Goal: Check status: Check status

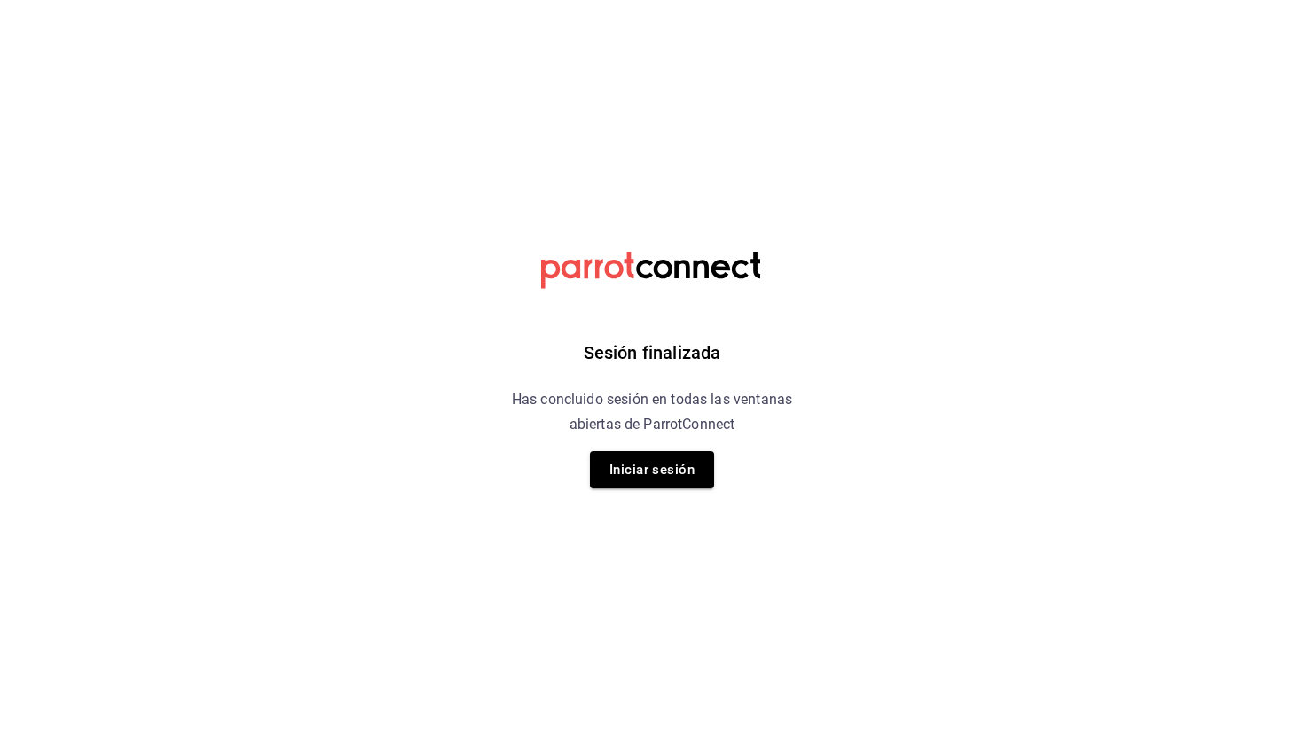
click at [654, 461] on button "Iniciar sesión" at bounding box center [652, 469] width 124 height 37
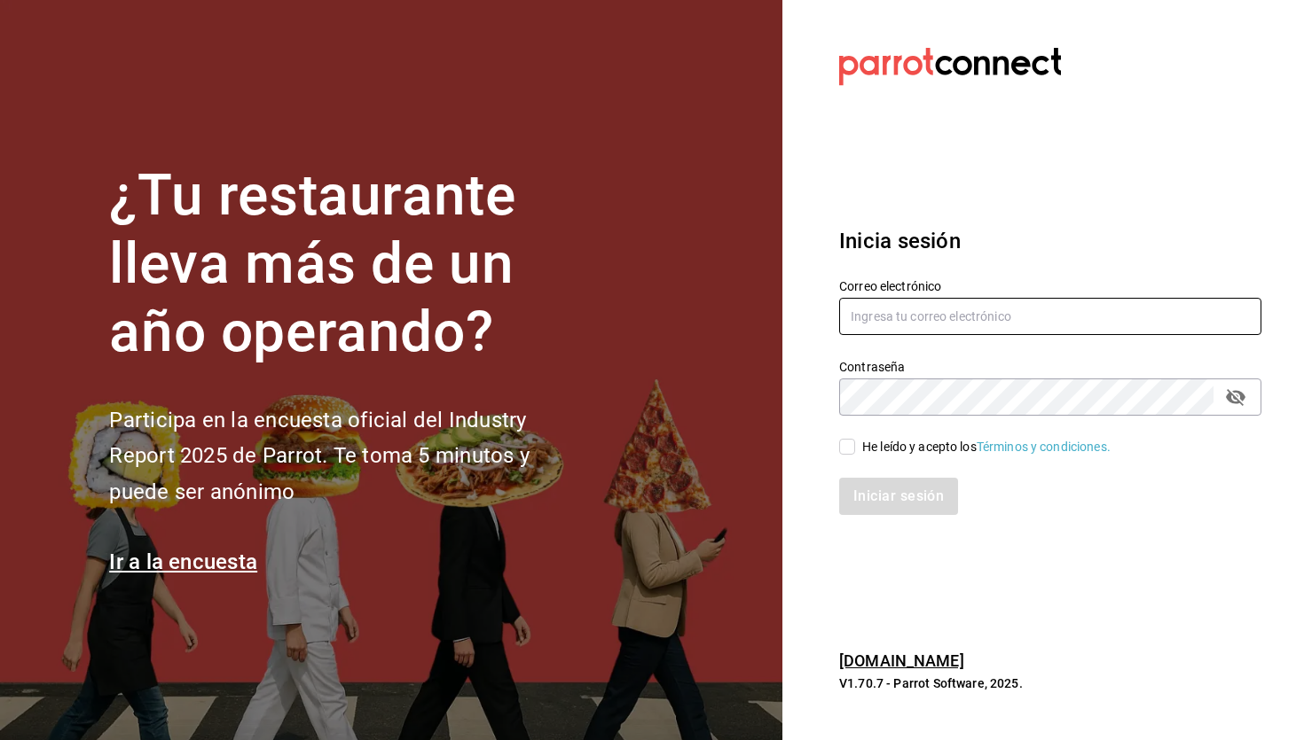
click at [1005, 325] on input "text" at bounding box center [1050, 316] width 422 height 37
type input "[PERSON_NAME][EMAIL_ADDRESS][DOMAIN_NAME]"
click at [842, 426] on div "He leído y acepto los Términos y condiciones." at bounding box center [1039, 436] width 443 height 41
click at [847, 453] on input "He leído y acepto los Términos y condiciones." at bounding box center [847, 447] width 16 height 16
checkbox input "true"
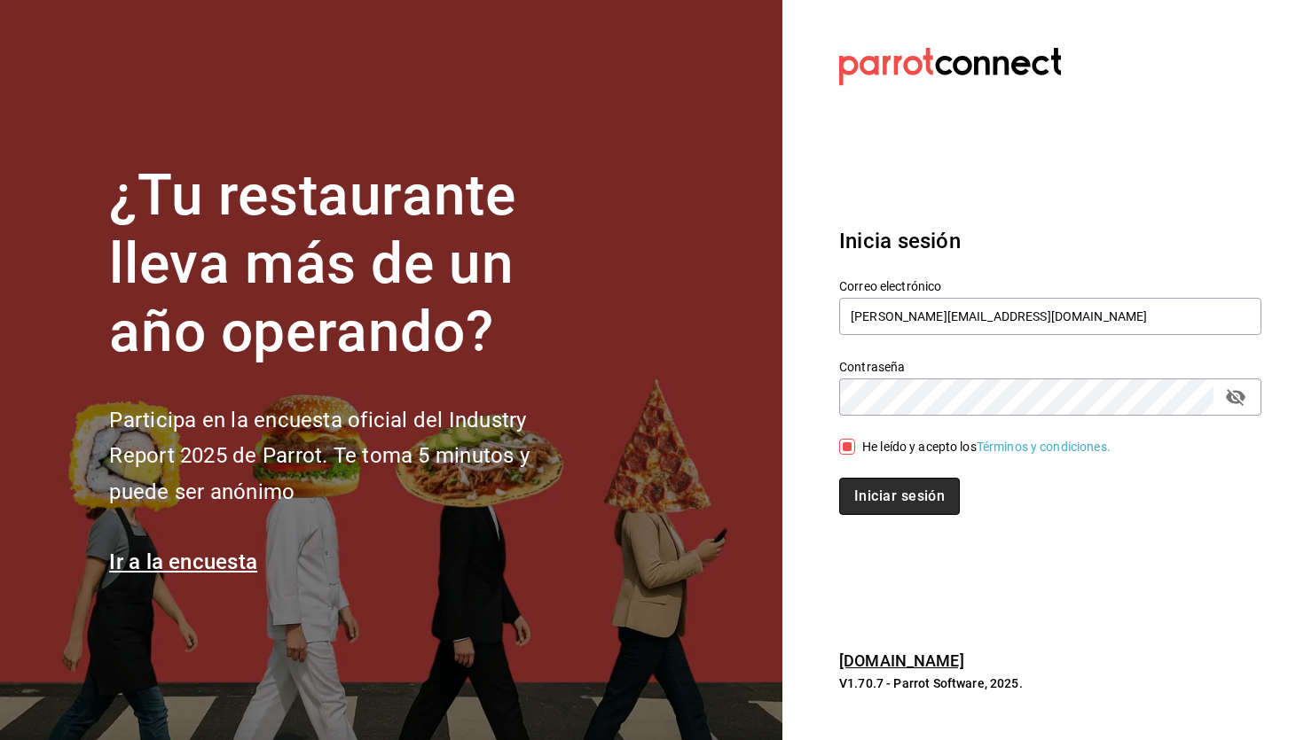
click at [908, 490] on button "Iniciar sesión" at bounding box center [899, 496] width 121 height 37
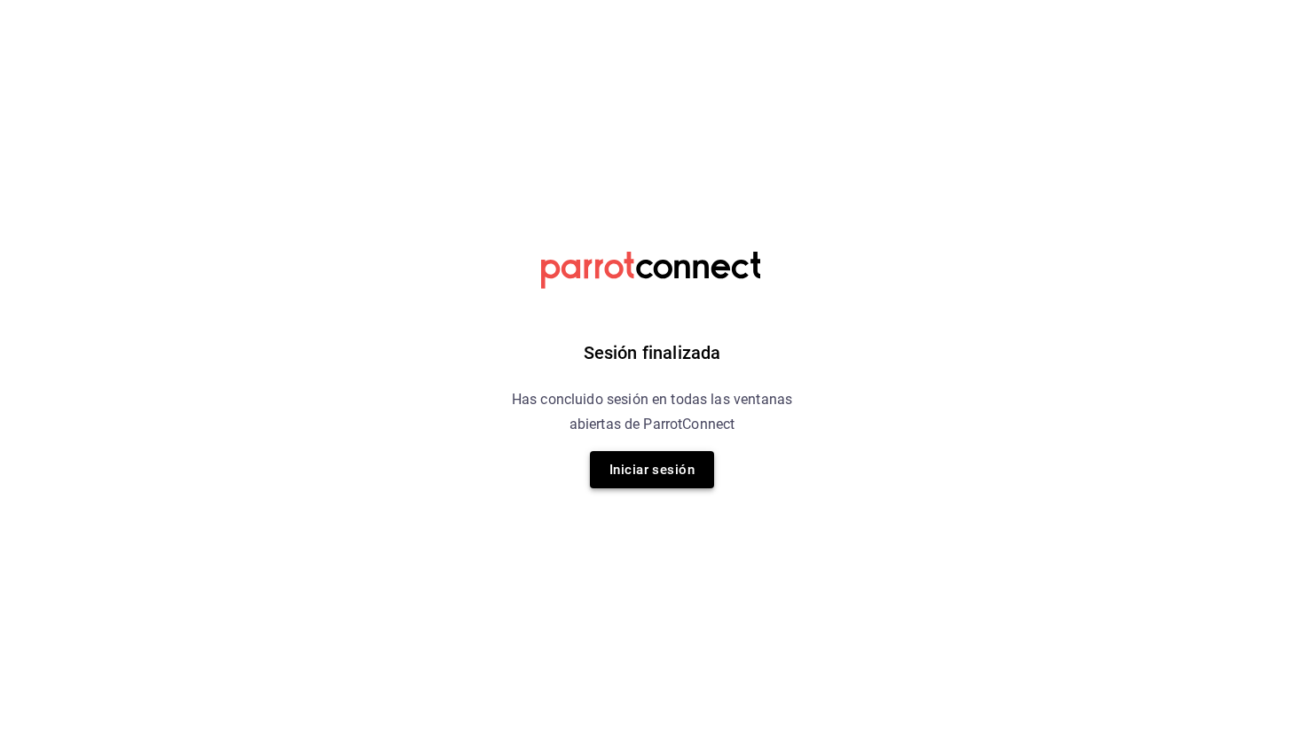
click at [689, 486] on button "Iniciar sesión" at bounding box center [652, 469] width 124 height 37
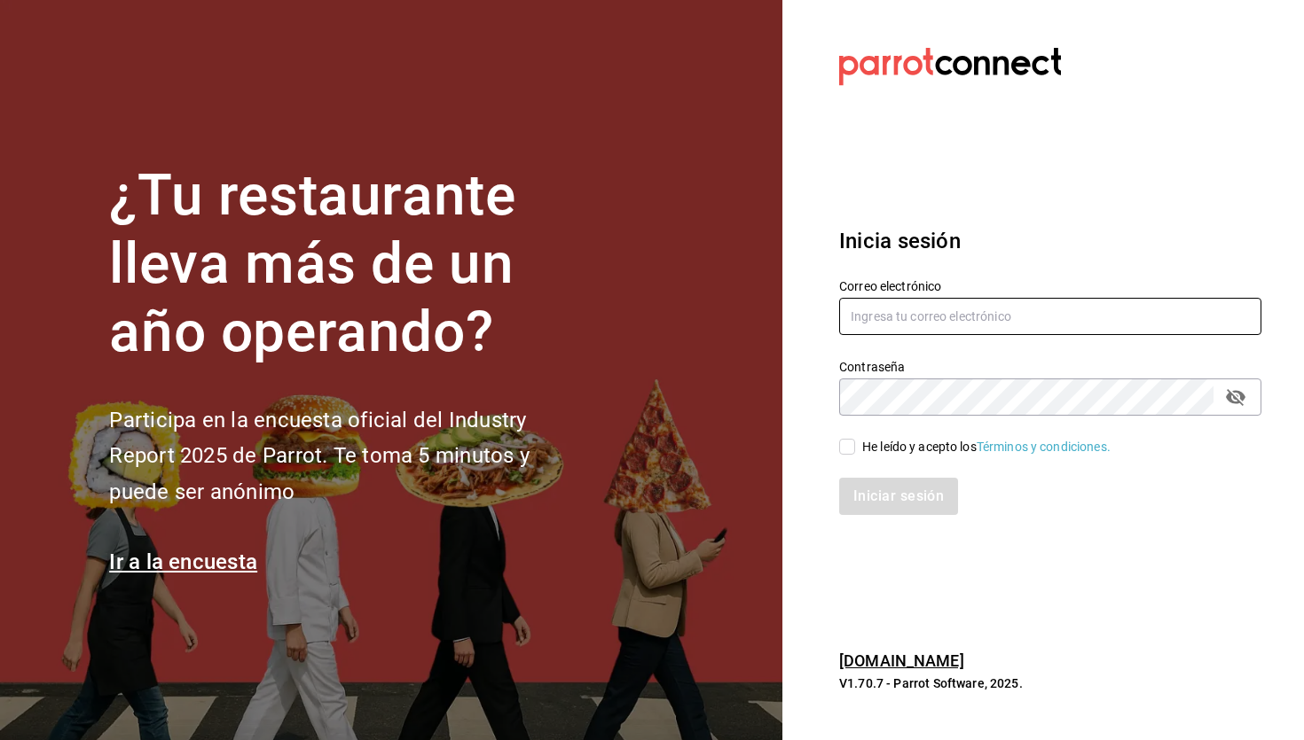
click at [926, 321] on input "text" at bounding box center [1050, 316] width 422 height 37
type input "alvaro.garcia8920@gmail.com"
click at [845, 453] on input "He leído y acepto los Términos y condiciones." at bounding box center [847, 447] width 16 height 16
checkbox input "true"
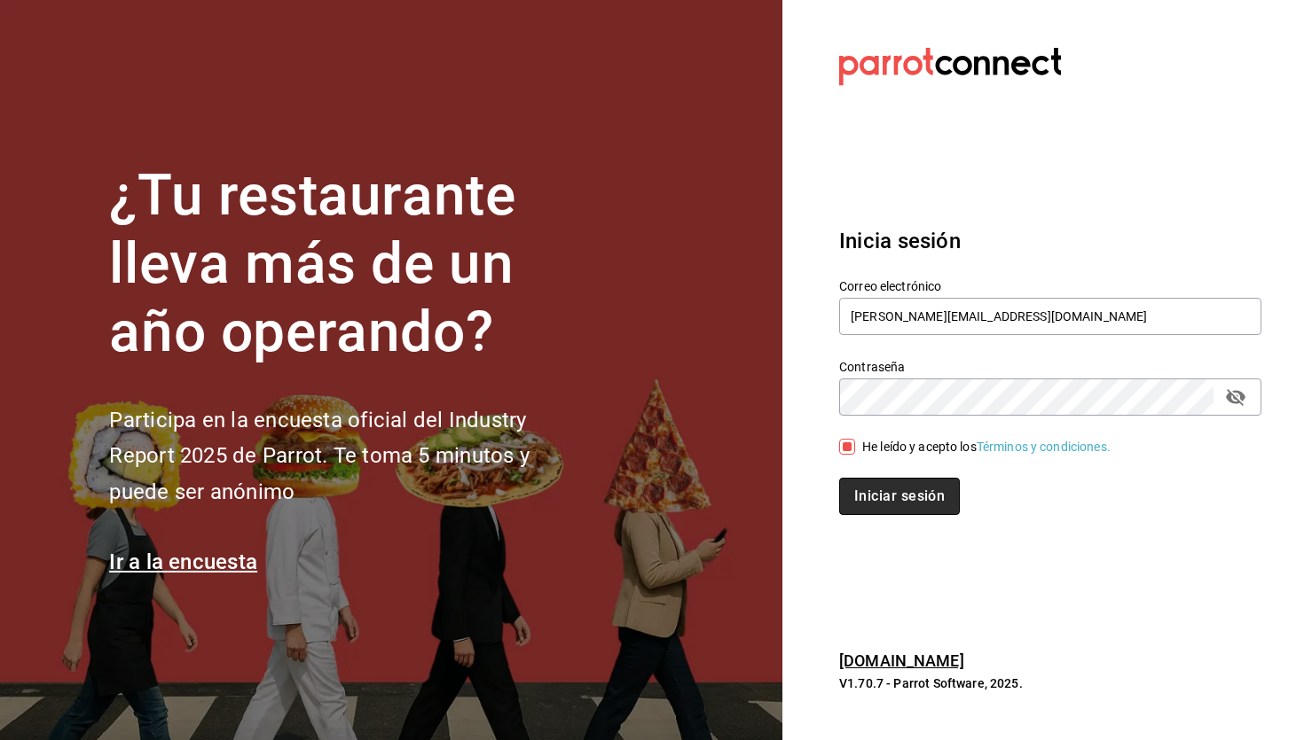
click at [884, 489] on button "Iniciar sesión" at bounding box center [899, 496] width 121 height 37
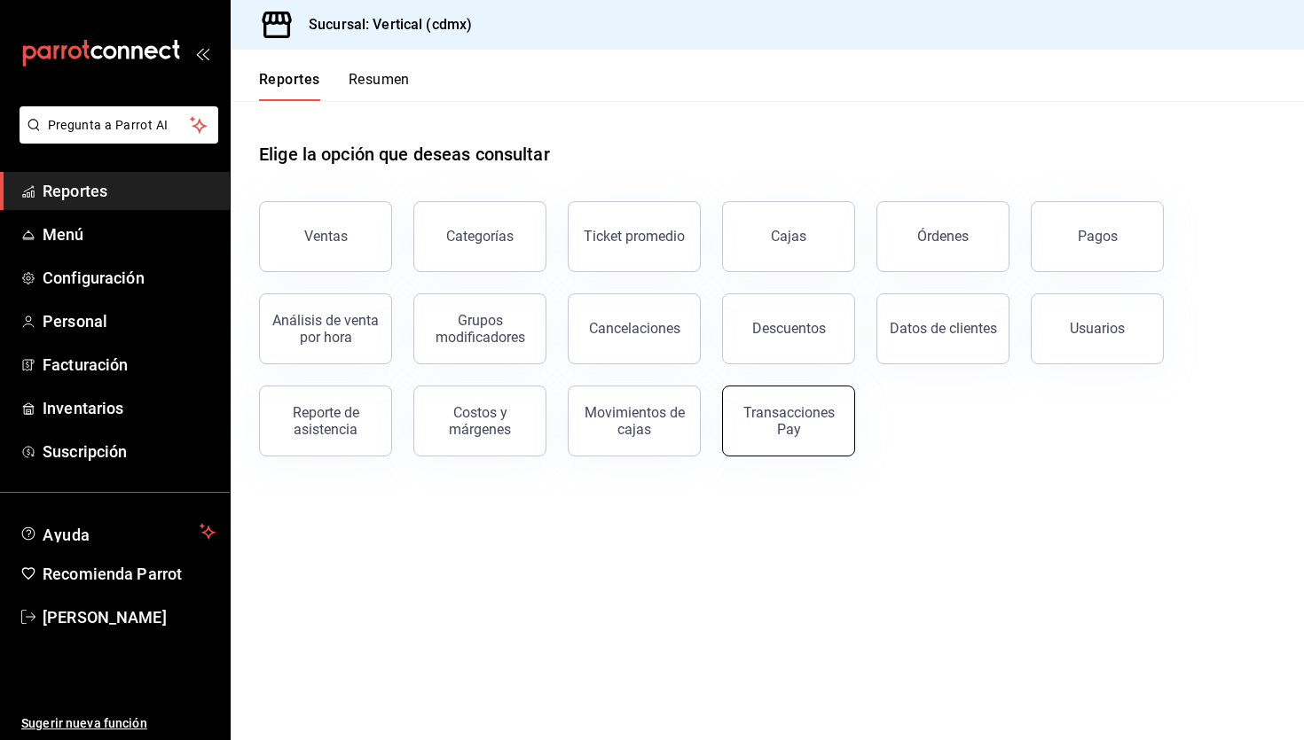
click at [795, 428] on div "Transacciones Pay" at bounding box center [788, 421] width 110 height 34
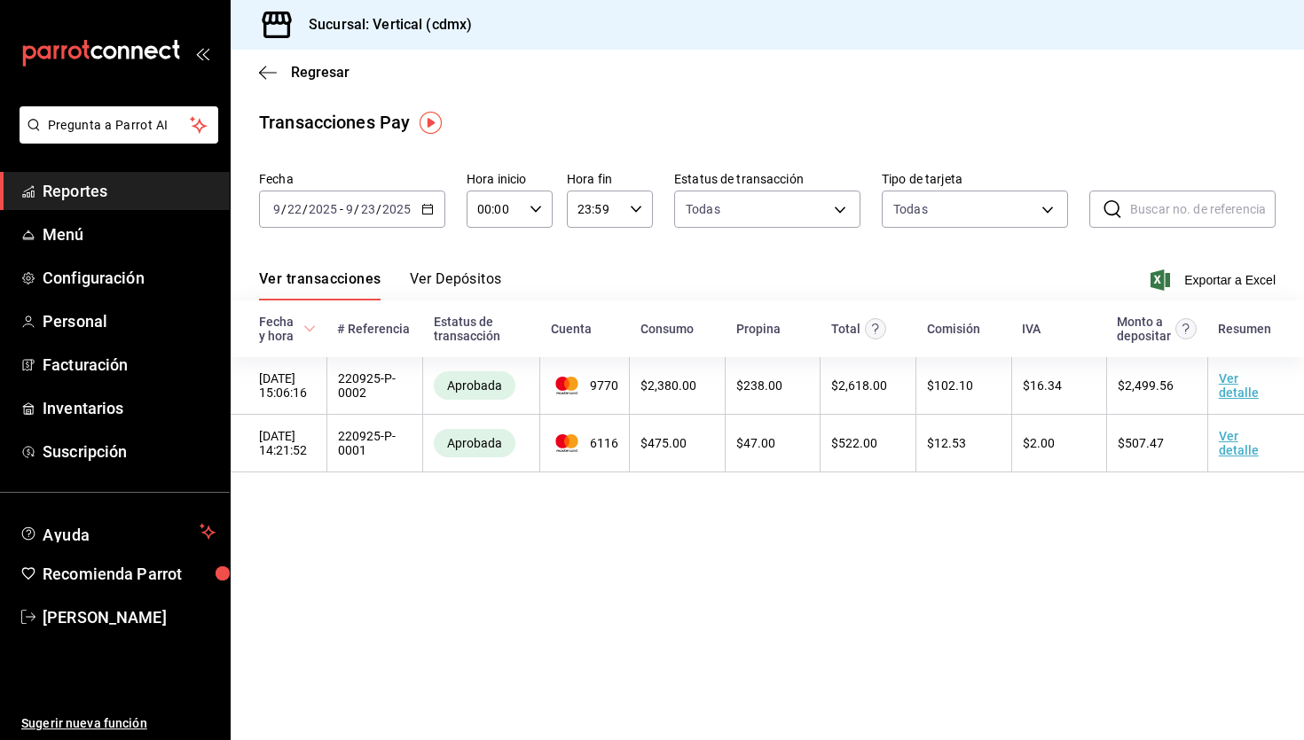
click at [433, 211] on icon "button" at bounding box center [427, 209] width 12 height 12
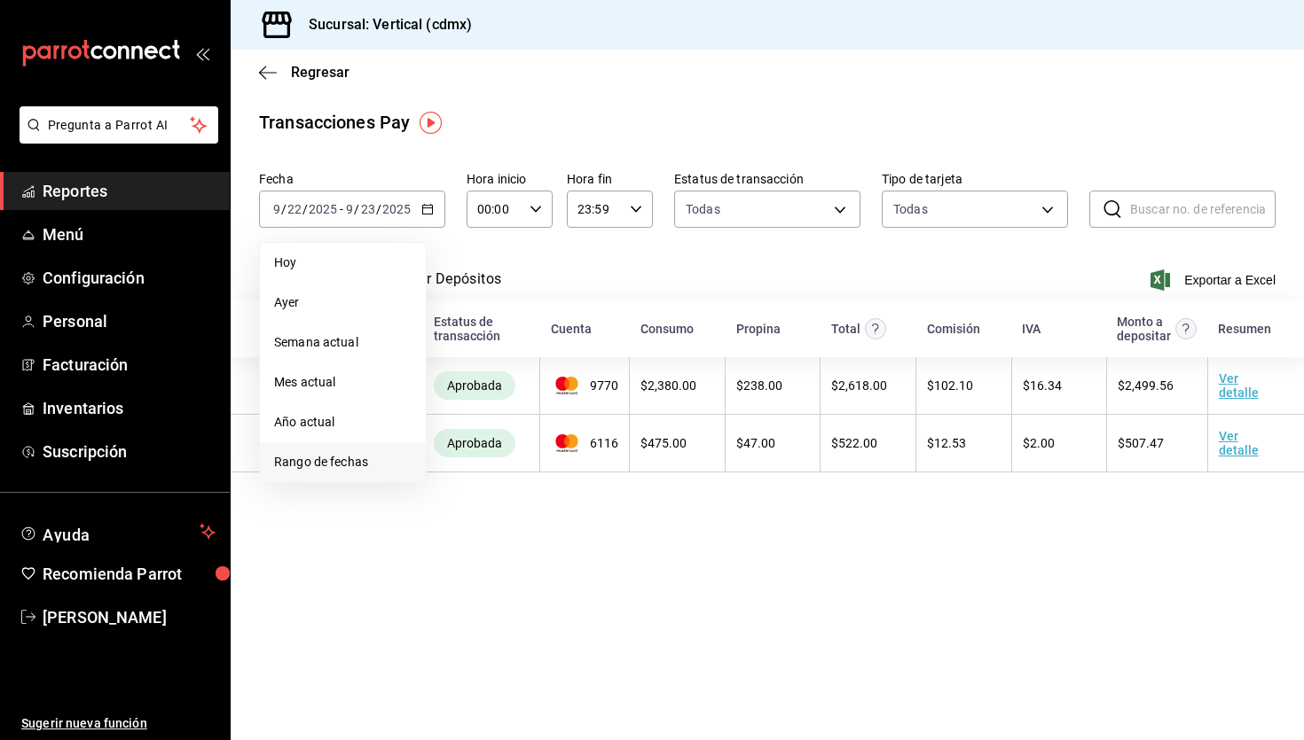
click at [362, 458] on span "Rango de fechas" at bounding box center [342, 462] width 137 height 19
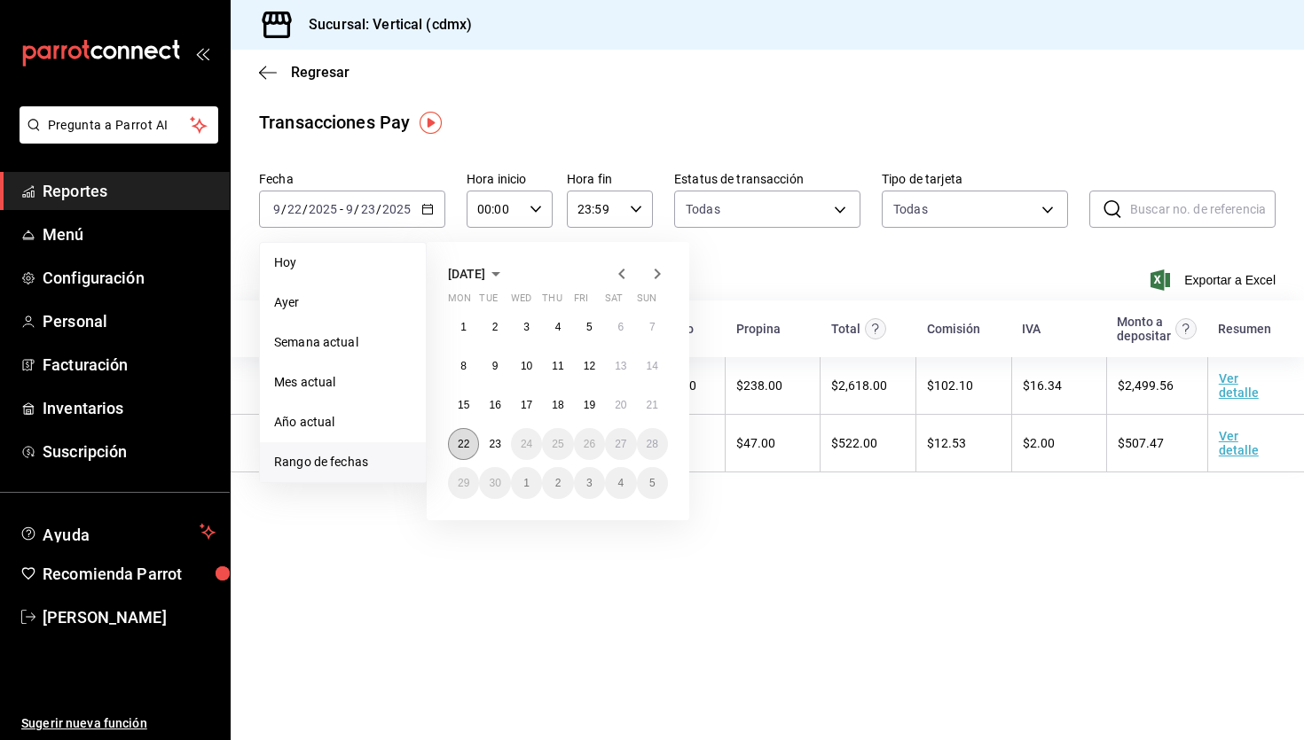
click at [461, 443] on abbr "22" at bounding box center [464, 444] width 12 height 12
click at [489, 446] on abbr "23" at bounding box center [495, 444] width 12 height 12
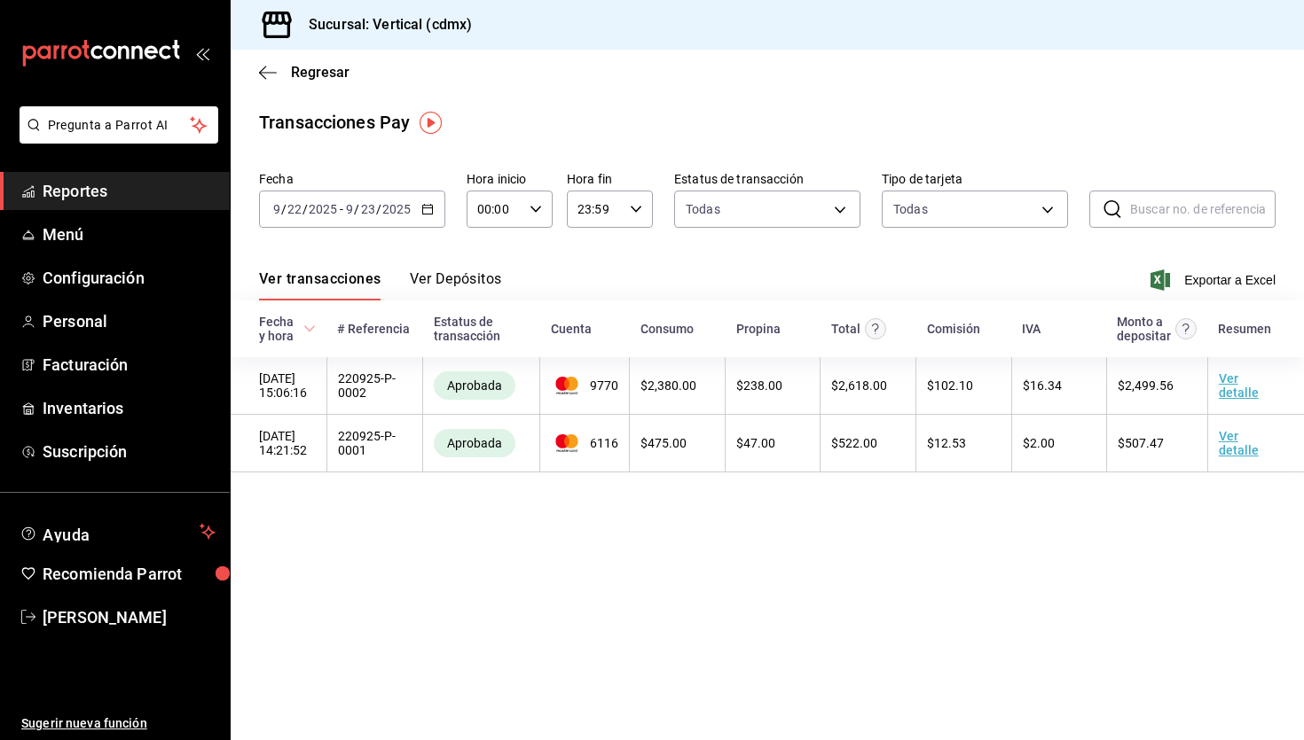
click at [439, 206] on div "[DATE] [DATE] - [DATE] [DATE]" at bounding box center [352, 209] width 186 height 37
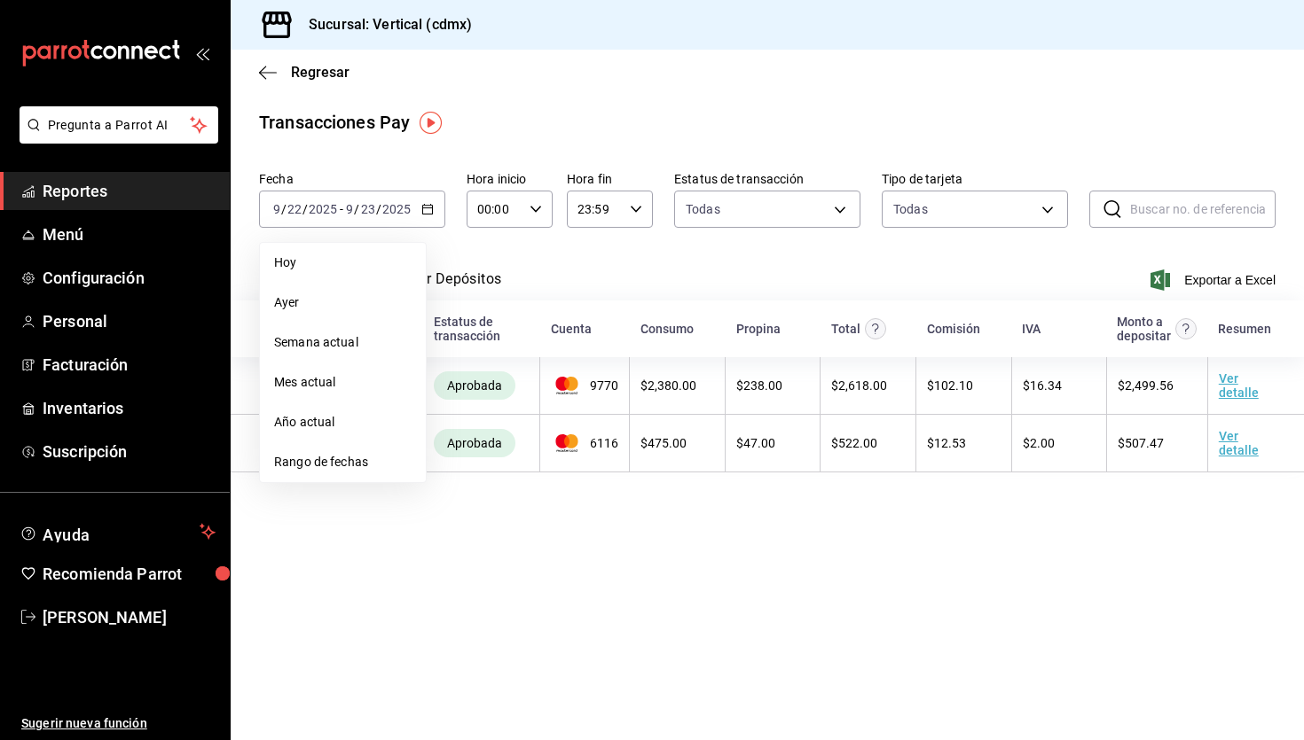
click at [402, 540] on main "Regresar Transacciones Pay Fecha [DATE] [DATE] - [DATE] [DATE] [DATE] [DATE] Se…" at bounding box center [767, 395] width 1073 height 691
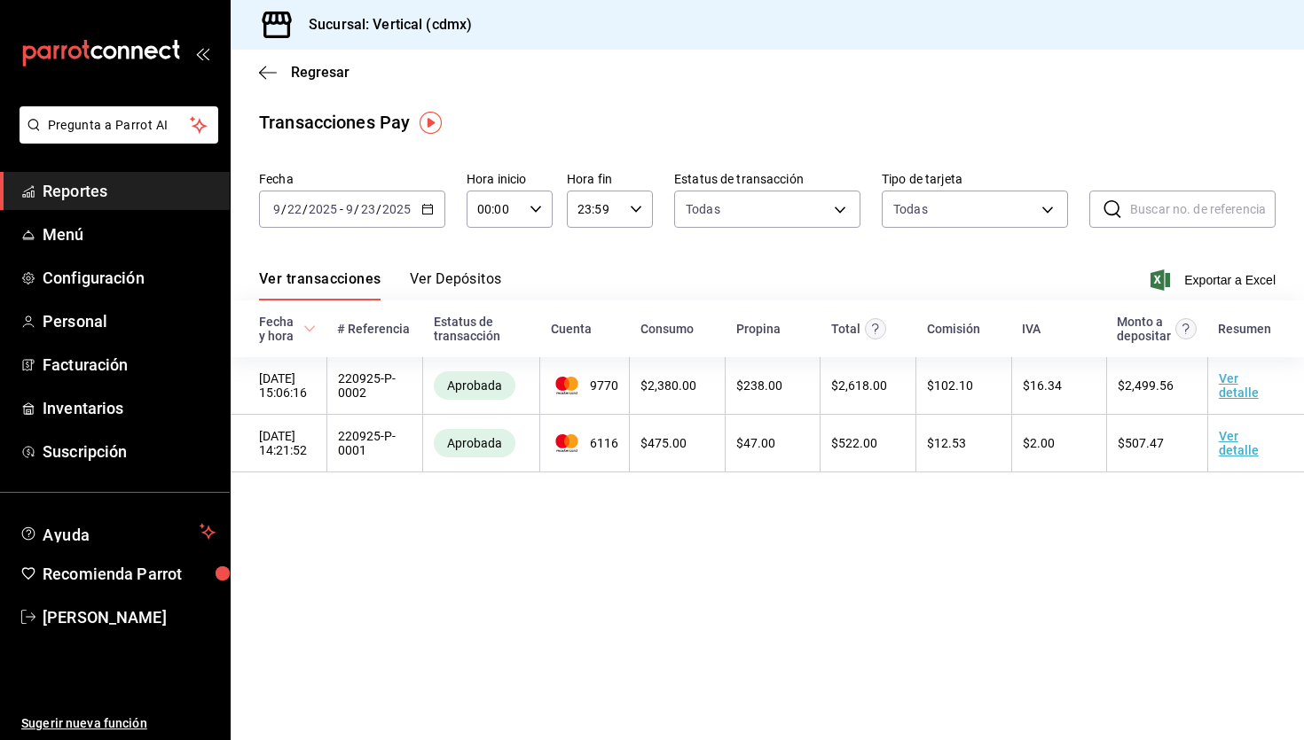
click at [427, 216] on div "[DATE] [DATE] - [DATE] [DATE]" at bounding box center [352, 209] width 186 height 37
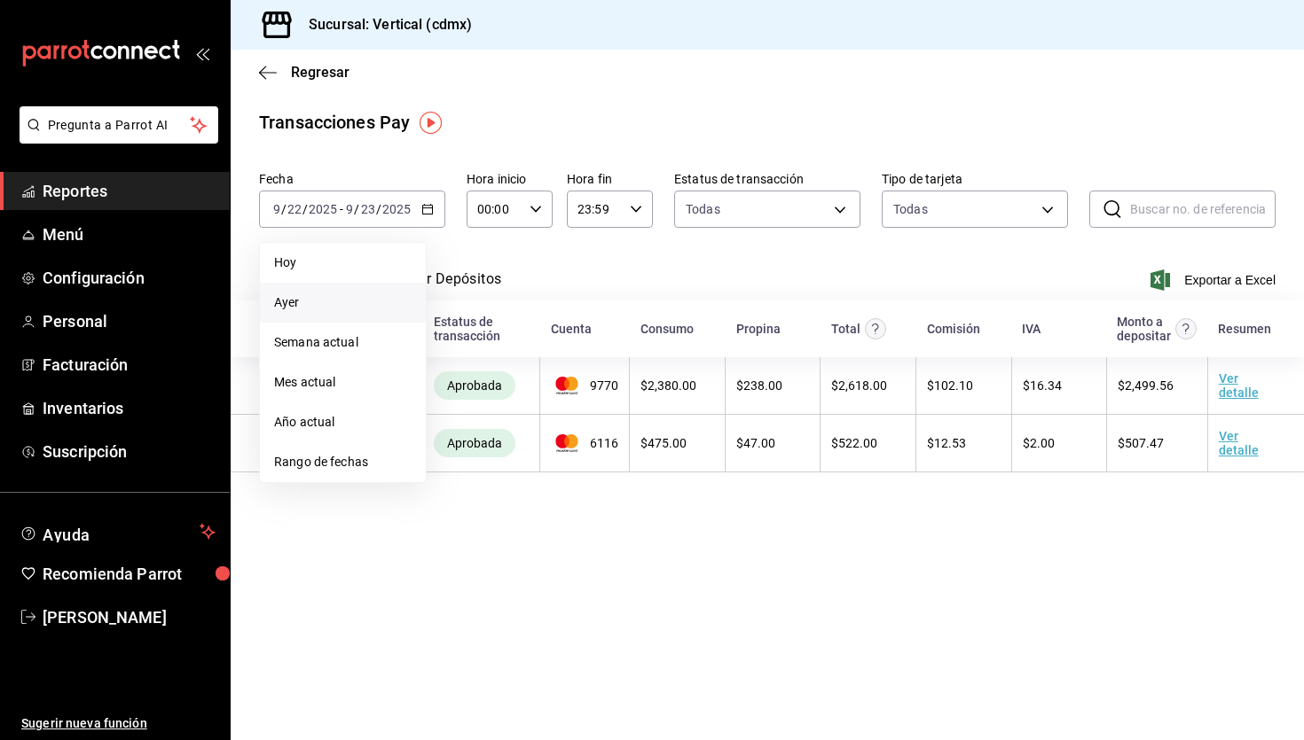
click at [341, 300] on span "Ayer" at bounding box center [342, 303] width 137 height 19
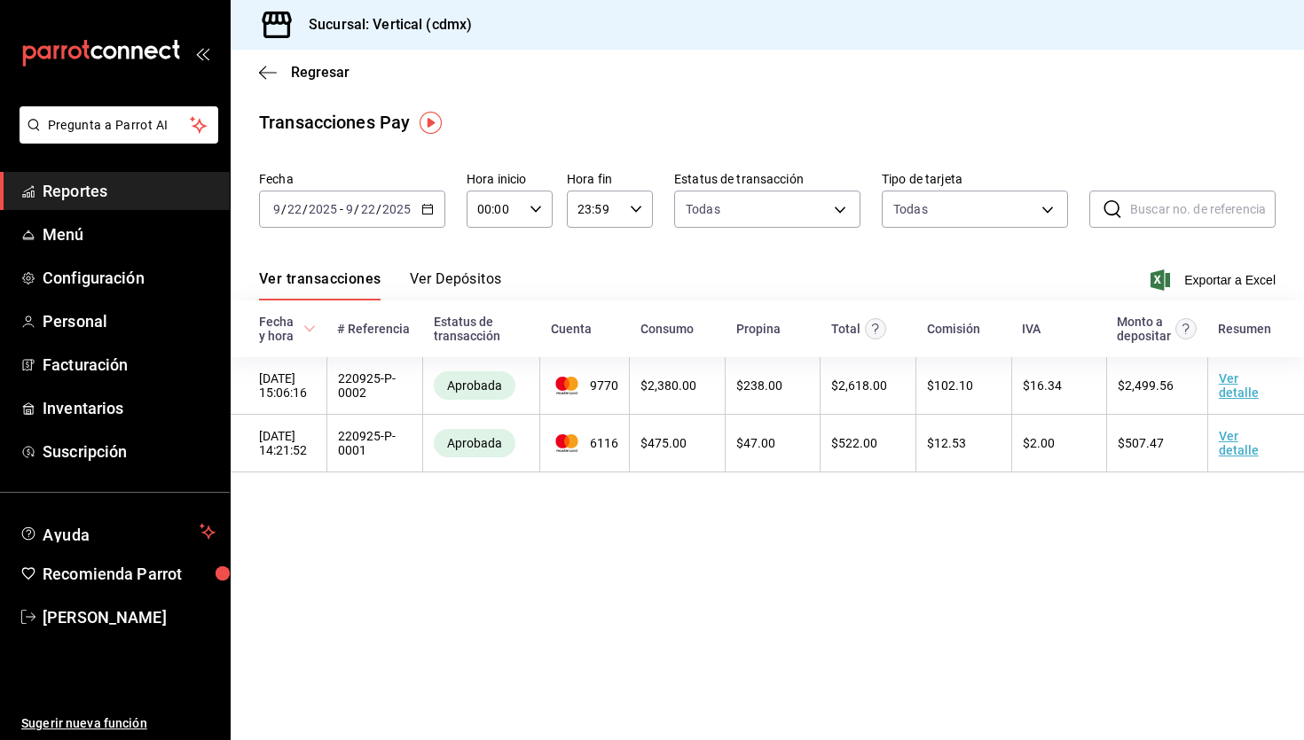
click at [459, 268] on div "Ver transacciones Ver Depósitos Exportar a Excel" at bounding box center [767, 274] width 1016 height 51
click at [450, 280] on button "Ver Depósitos" at bounding box center [456, 285] width 92 height 30
